Goal: Obtain resource: Obtain resource

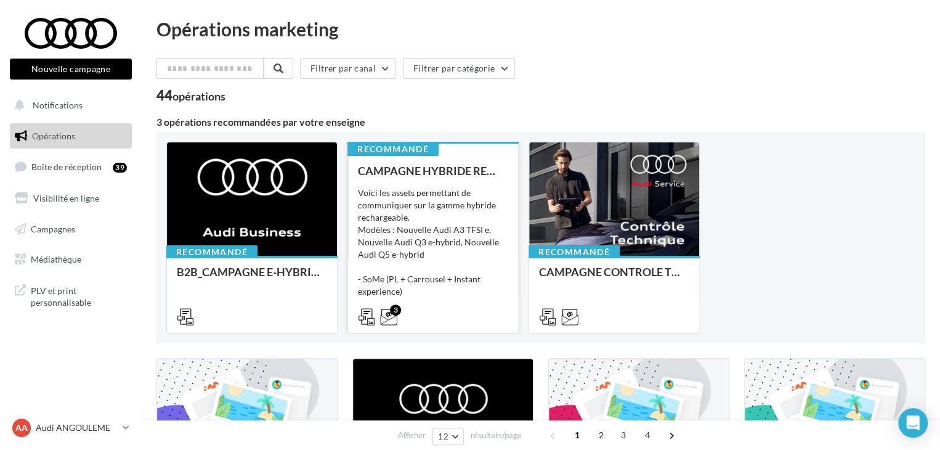
click at [390, 208] on div "Voici les assets permettant de communiquer sur la gamme hybride rechargeable. M…" at bounding box center [433, 248] width 150 height 123
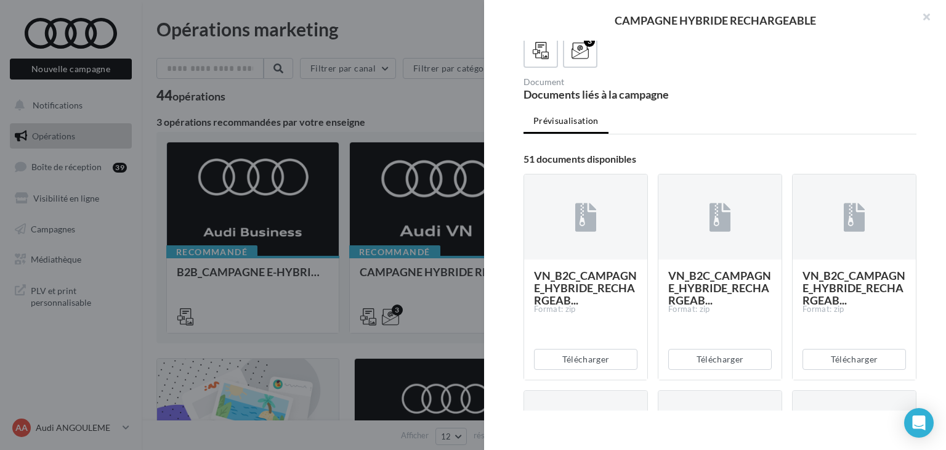
scroll to position [554, 0]
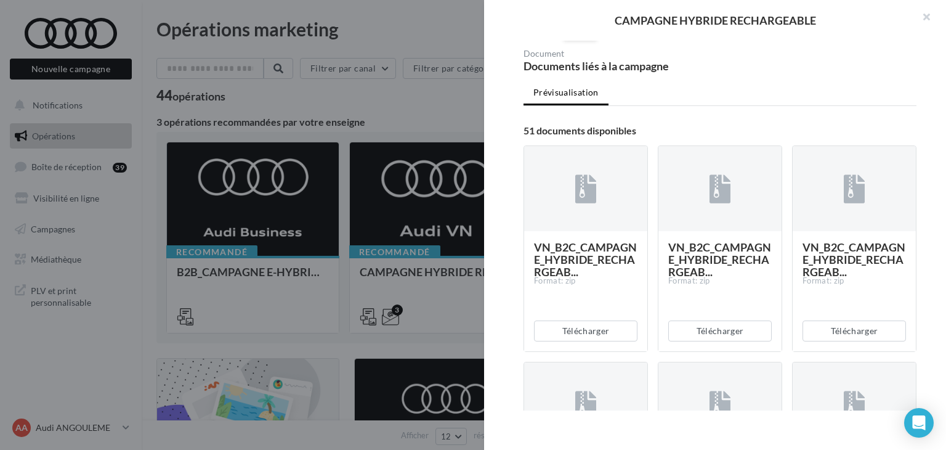
click at [581, 34] on div "3" at bounding box center [580, 22] width 23 height 23
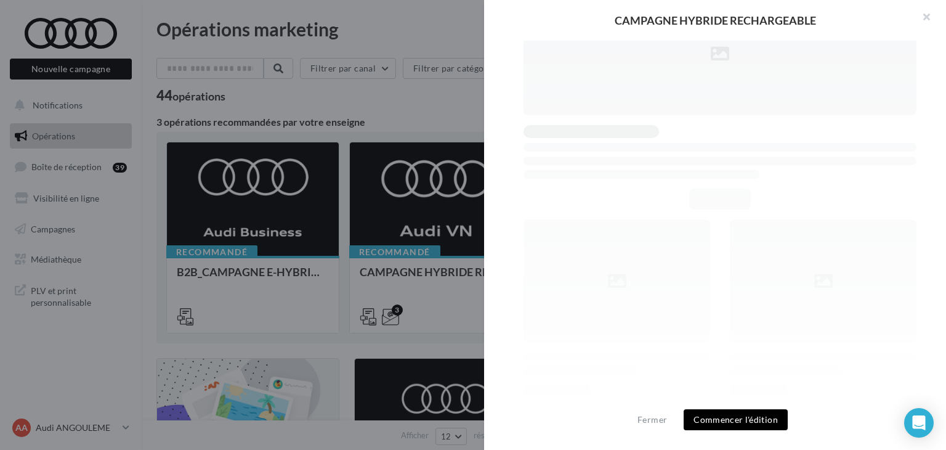
scroll to position [727, 0]
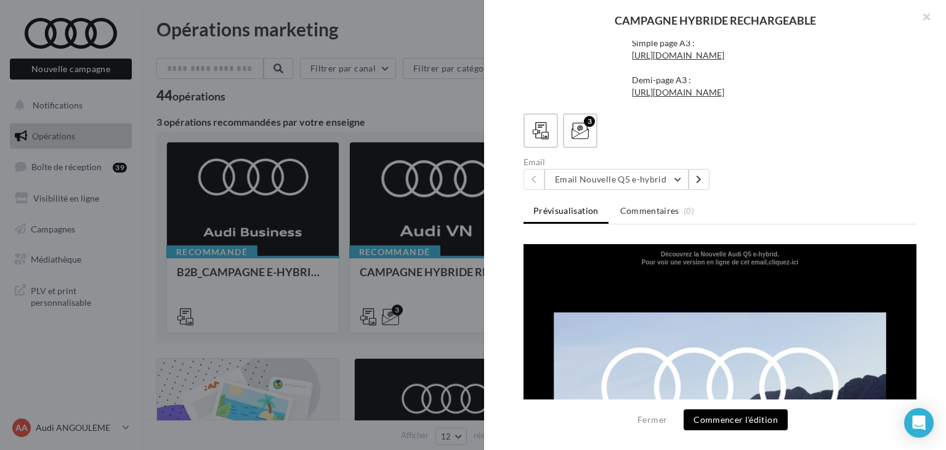
click at [658, 105] on div "Description Voici les assets permettant de communiquer sur la gamme hybride rec…" at bounding box center [720, 226] width 472 height 370
drag, startPoint x: 811, startPoint y: 219, endPoint x: 808, endPoint y: 193, distance: 26.7
click at [808, 201] on ul "Prévisualisation Commentaires (0)" at bounding box center [720, 212] width 393 height 25
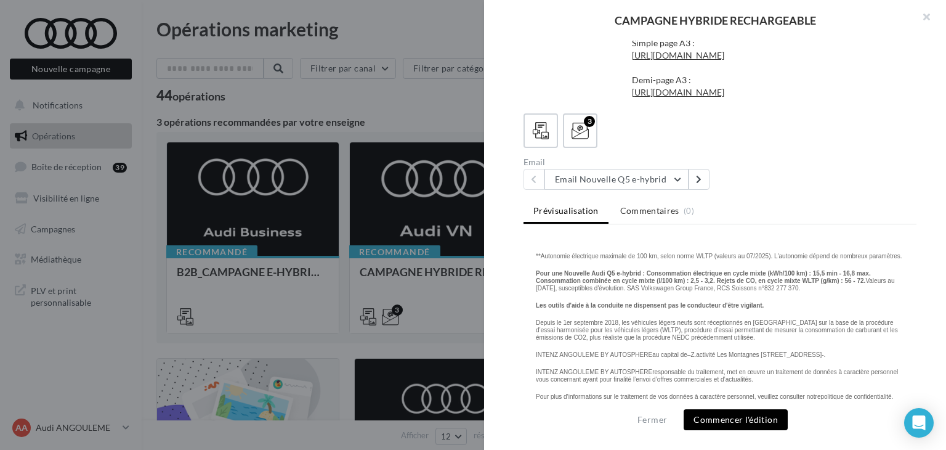
scroll to position [1820, 0]
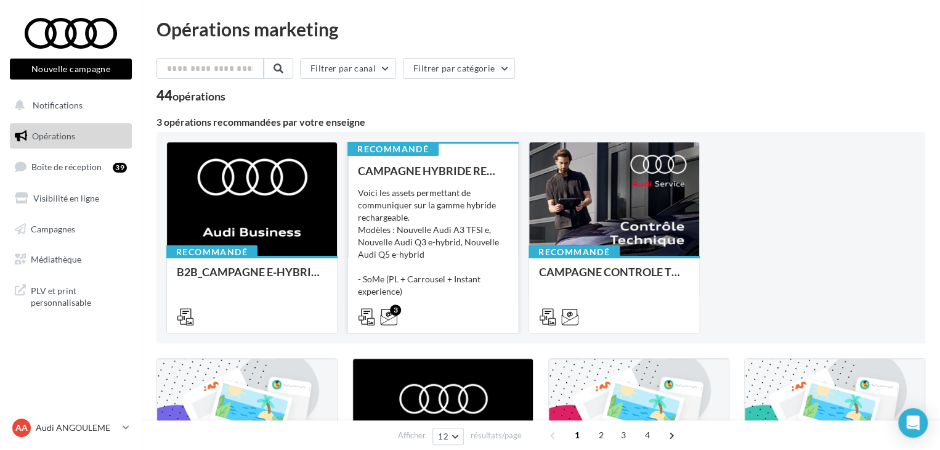
click at [420, 154] on div "Recommandé" at bounding box center [392, 149] width 91 height 14
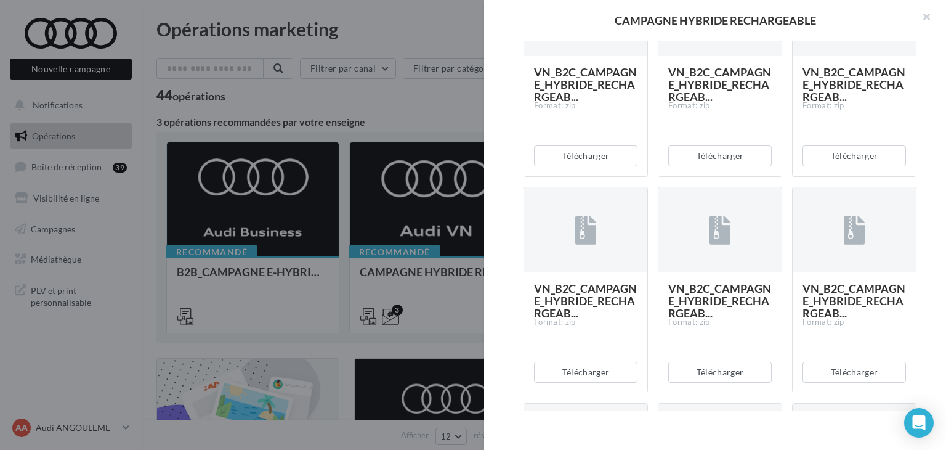
scroll to position [739, 0]
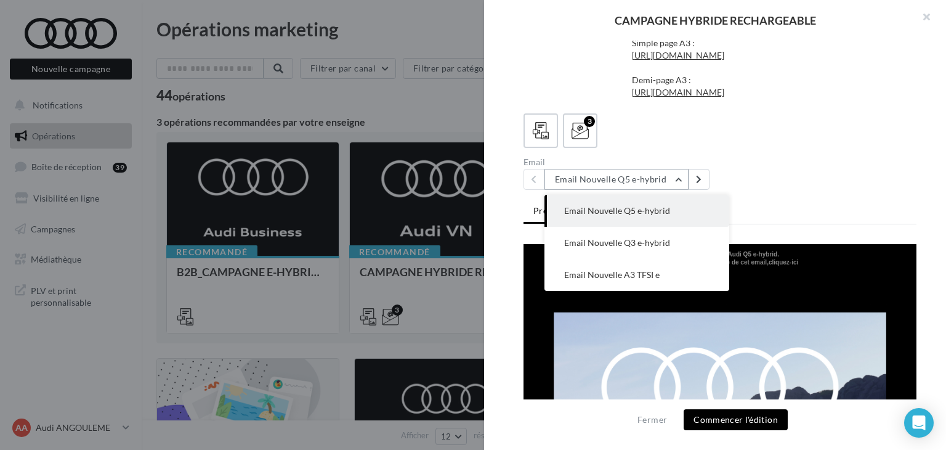
scroll to position [0, 0]
click at [606, 275] on span "Email Nouvelle A3 TFSI e" at bounding box center [611, 274] width 95 height 10
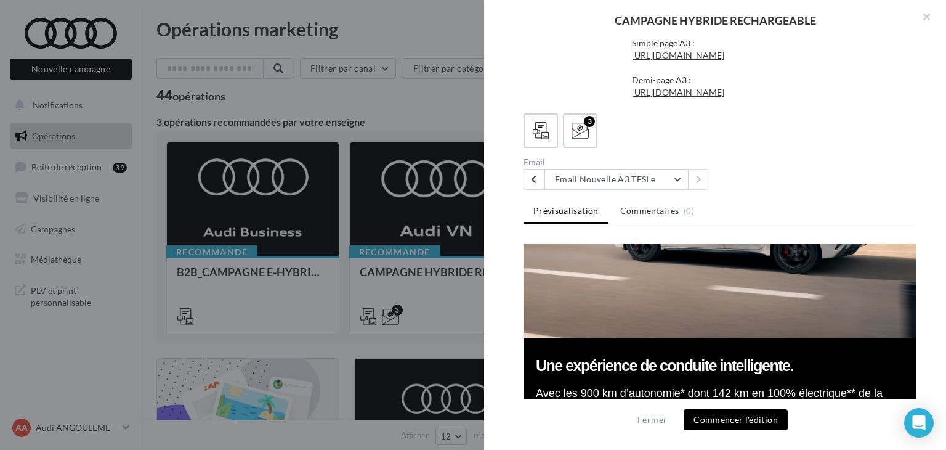
scroll to position [924, 0]
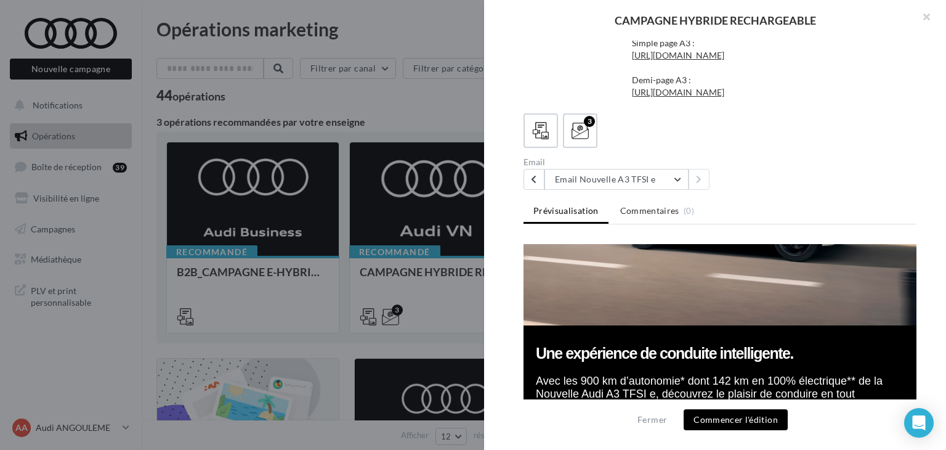
click at [533, 112] on div "Description Voici les assets permettant de communiquer sur la gamme hybride rec…" at bounding box center [720, 226] width 472 height 370
click at [538, 137] on icon at bounding box center [541, 131] width 18 height 18
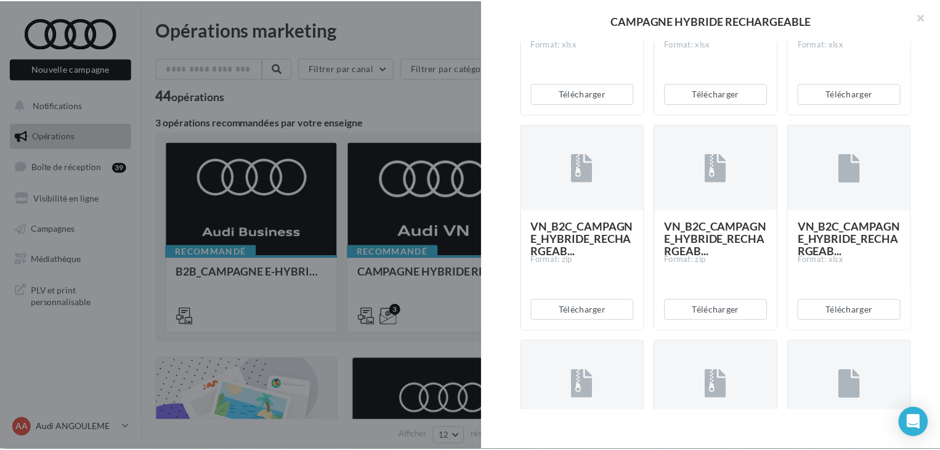
scroll to position [1580, 0]
